Goal: Information Seeking & Learning: Learn about a topic

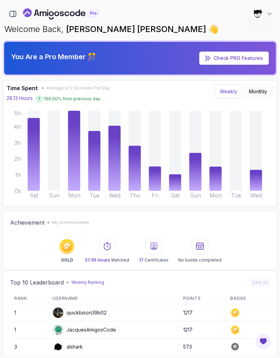
click at [3, 15] on div "1400 Points [PERSON_NAME] [PERSON_NAME] Student" at bounding box center [140, 14] width 275 height 14
click at [13, 15] on icon "button" at bounding box center [13, 14] width 8 height 8
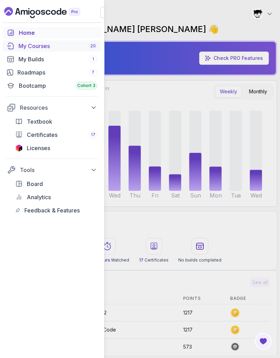
click at [22, 50] on div "My Courses 20" at bounding box center [57, 46] width 79 height 8
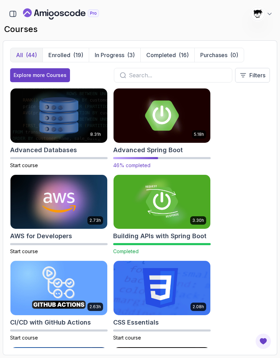
click at [163, 105] on img at bounding box center [162, 115] width 102 height 57
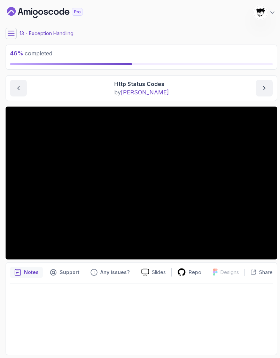
click at [12, 33] on icon at bounding box center [11, 33] width 6 height 5
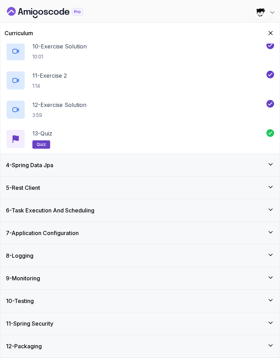
scroll to position [338, 0]
click at [54, 191] on div "5 - Rest Client" at bounding box center [140, 188] width 269 height 8
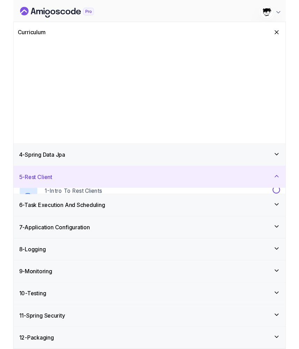
scroll to position [0, 0]
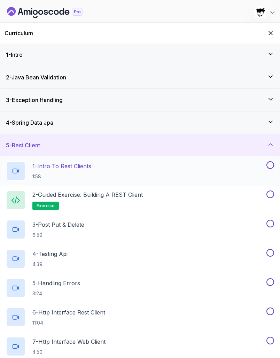
click at [75, 175] on p "1:58" at bounding box center [61, 176] width 59 height 7
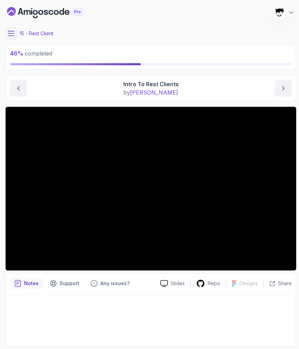
click at [8, 38] on button at bounding box center [11, 33] width 11 height 11
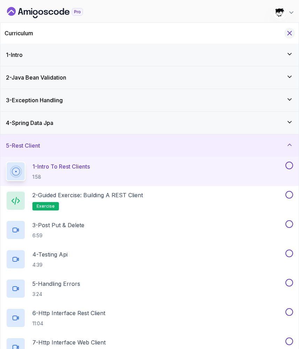
click at [287, 33] on icon "Hide Curriculum for mobile" at bounding box center [290, 33] width 8 height 8
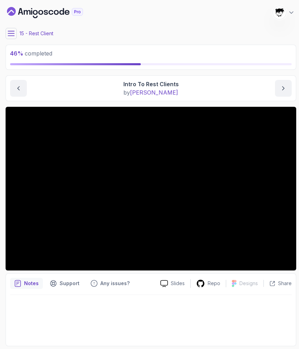
click at [9, 31] on icon at bounding box center [11, 33] width 6 height 5
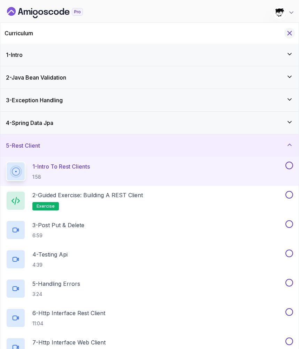
click at [290, 33] on icon "Hide Curriculum for mobile" at bounding box center [290, 33] width 4 height 4
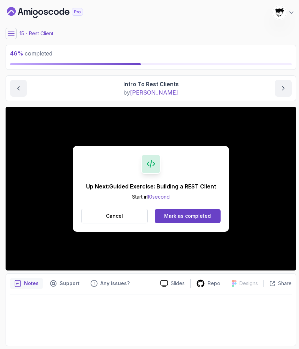
click at [199, 209] on div "Cancel Mark as completed" at bounding box center [150, 216] width 139 height 15
click at [194, 212] on div "Mark as completed" at bounding box center [187, 215] width 47 height 7
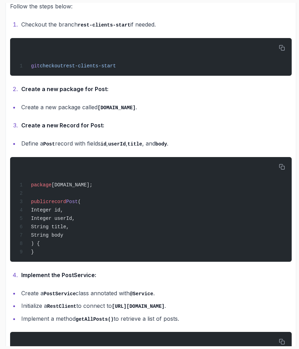
scroll to position [169, 0]
